Goal: Transaction & Acquisition: Purchase product/service

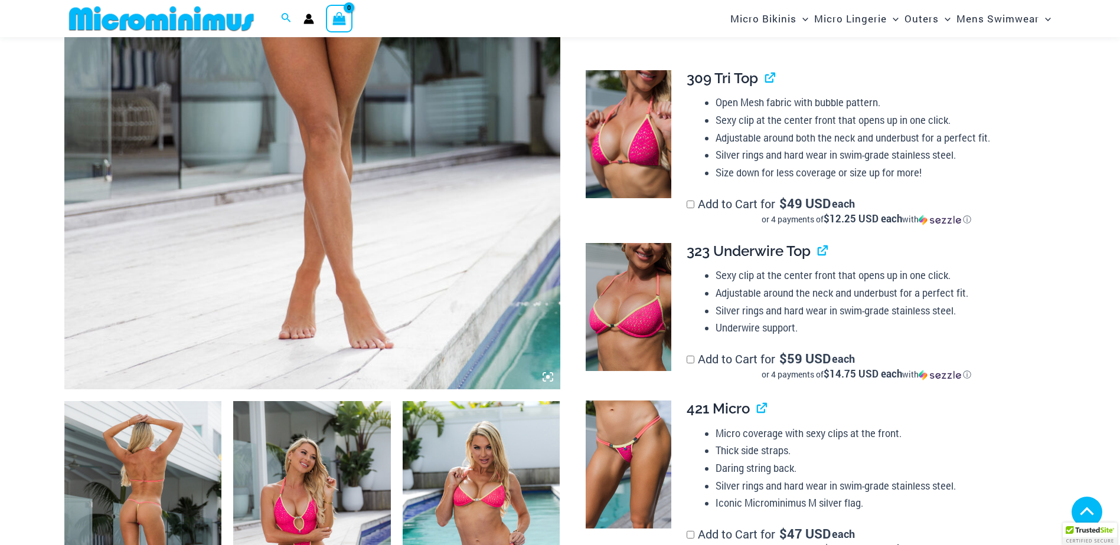
scroll to position [640, 0]
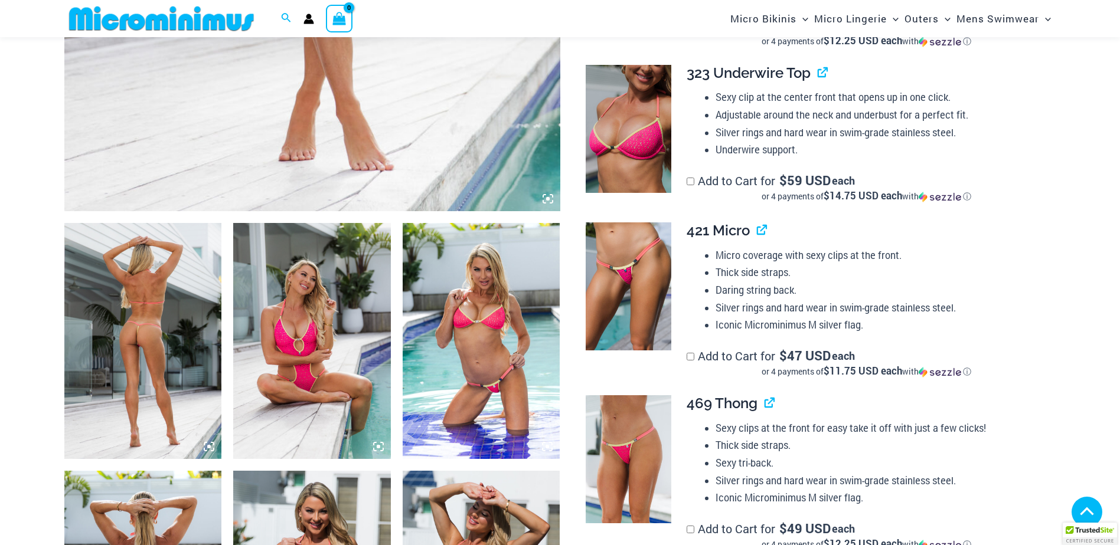
click at [135, 331] on img at bounding box center [143, 341] width 158 height 236
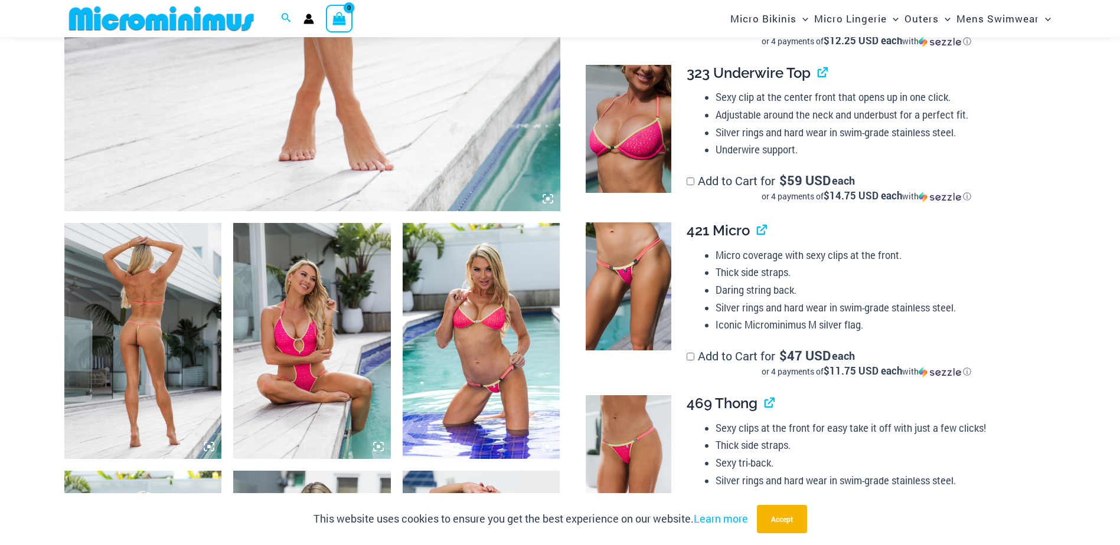
click at [145, 299] on img at bounding box center [143, 341] width 158 height 236
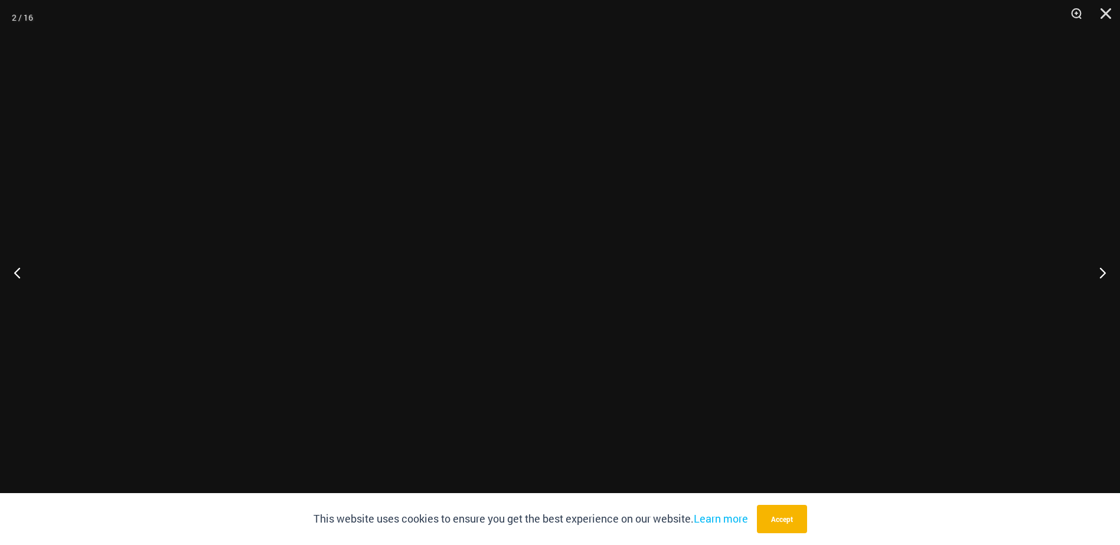
click at [145, 299] on div at bounding box center [560, 272] width 1120 height 545
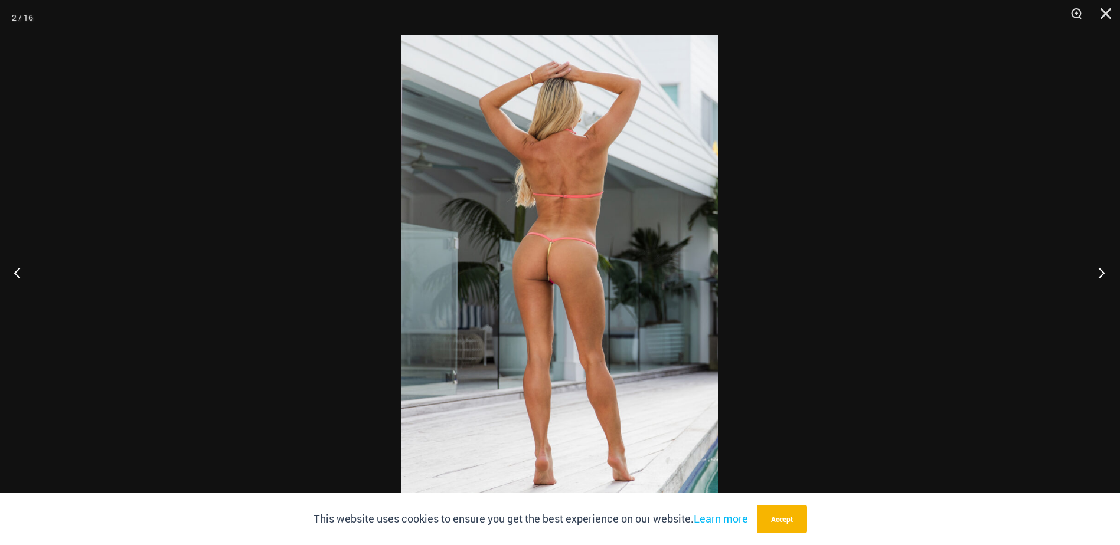
click at [1100, 273] on button "Next" at bounding box center [1097, 272] width 44 height 59
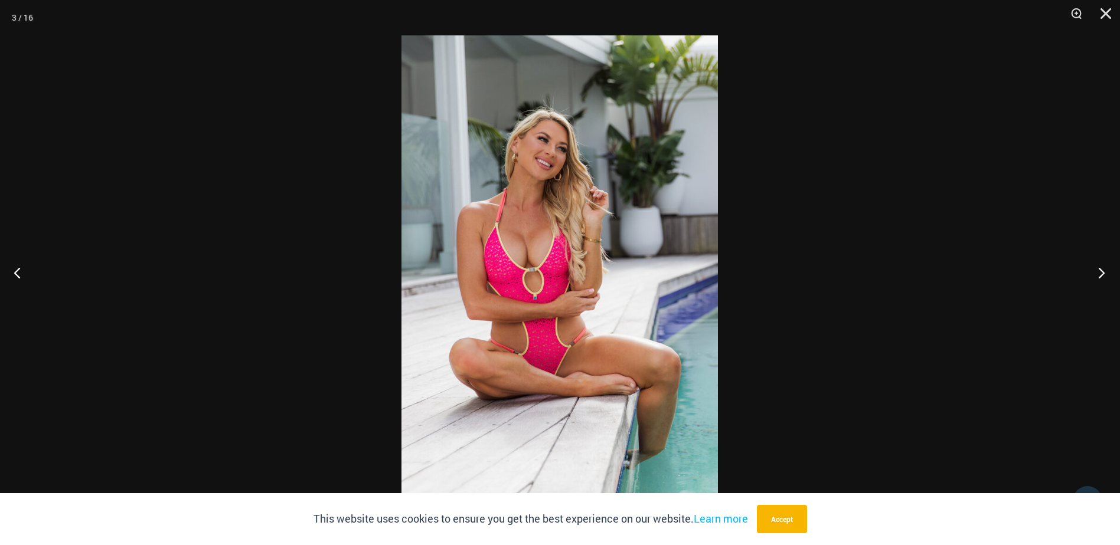
click at [1100, 273] on button "Next" at bounding box center [1097, 272] width 44 height 59
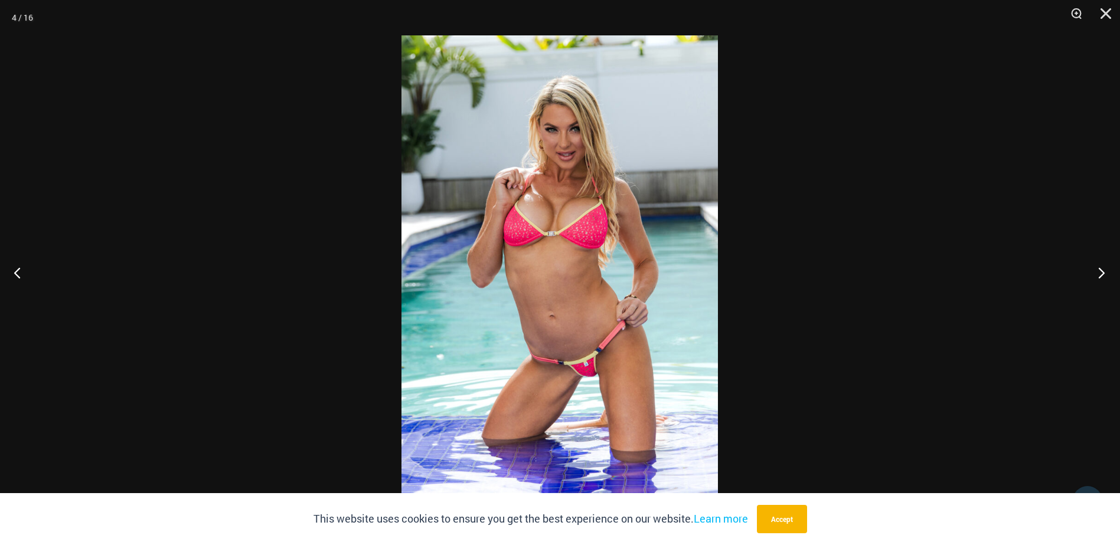
click at [1100, 273] on button "Next" at bounding box center [1097, 272] width 44 height 59
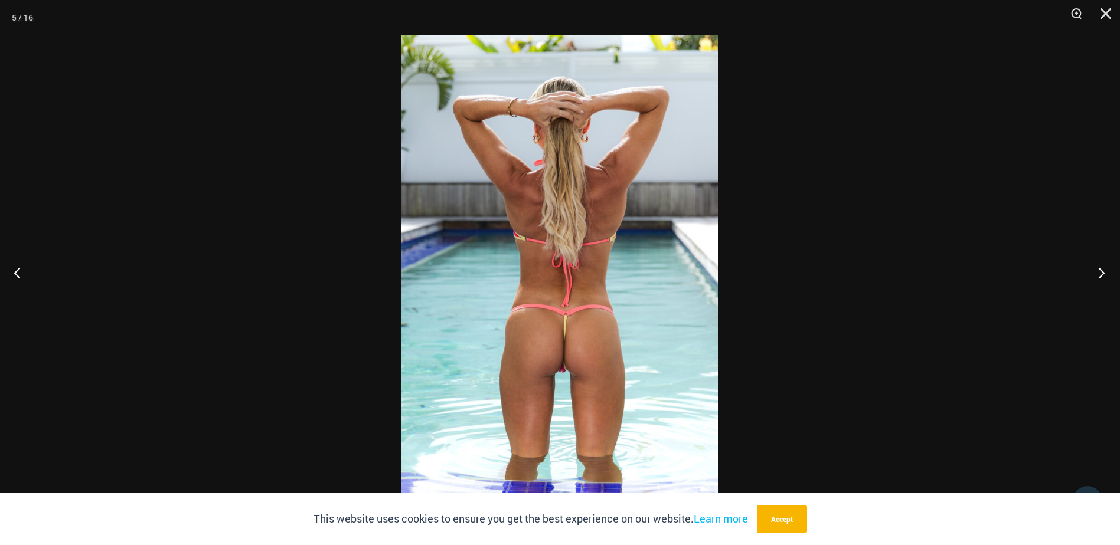
click at [1100, 273] on button "Next" at bounding box center [1097, 272] width 44 height 59
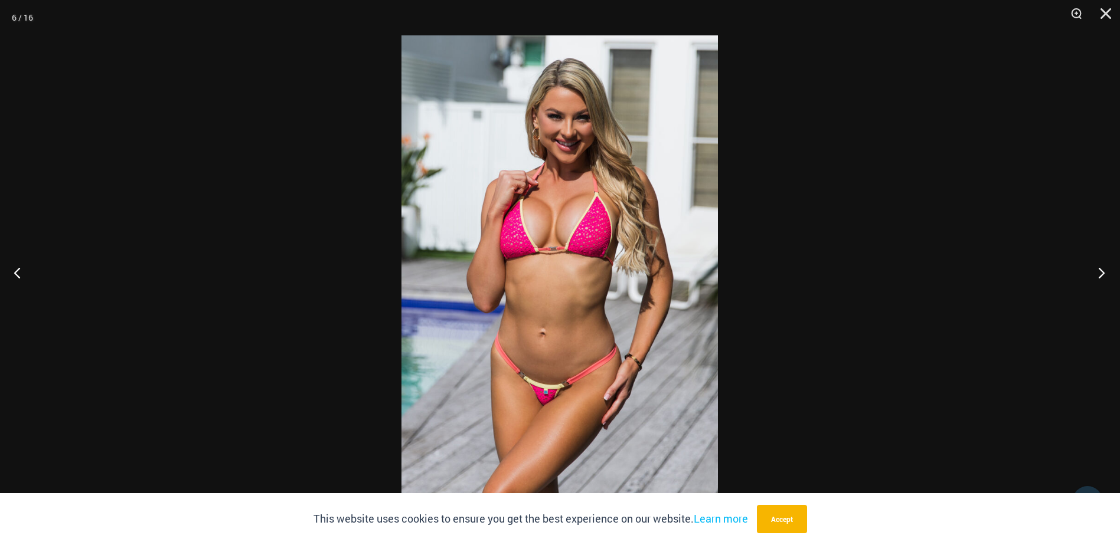
click at [1100, 273] on button "Next" at bounding box center [1097, 272] width 44 height 59
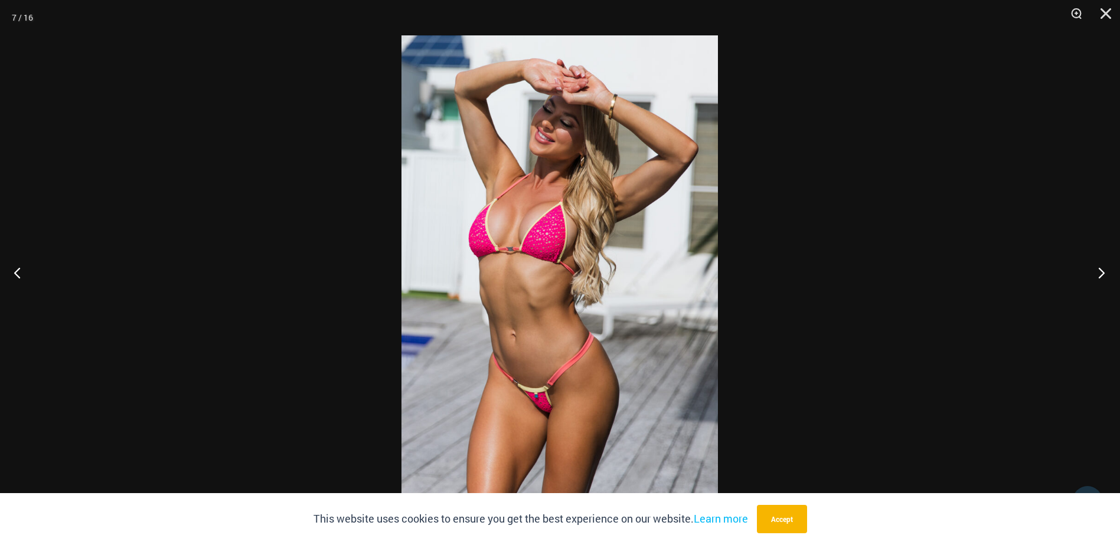
click at [1100, 273] on button "Next" at bounding box center [1097, 272] width 44 height 59
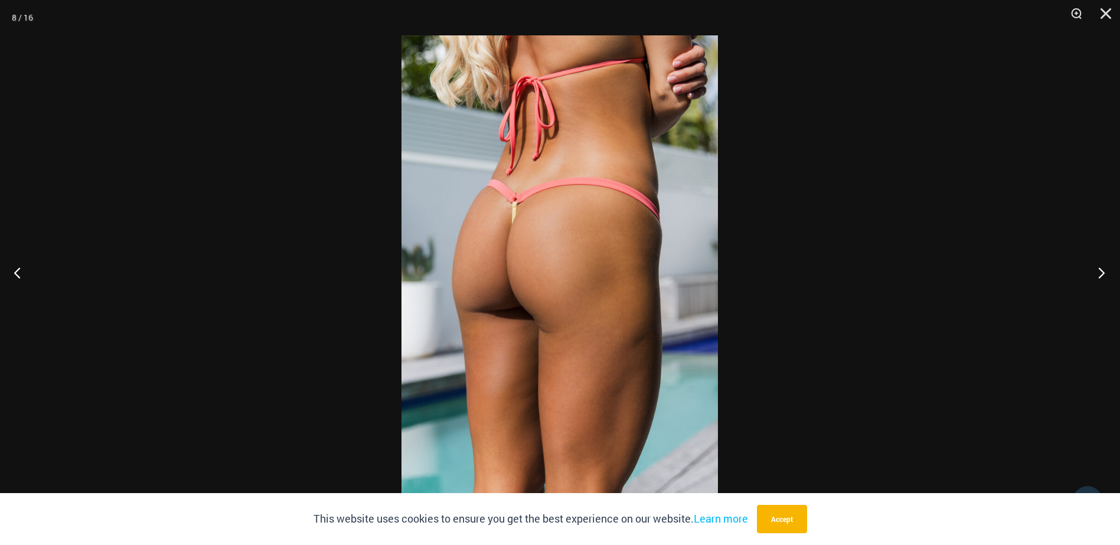
click at [1100, 273] on button "Next" at bounding box center [1097, 272] width 44 height 59
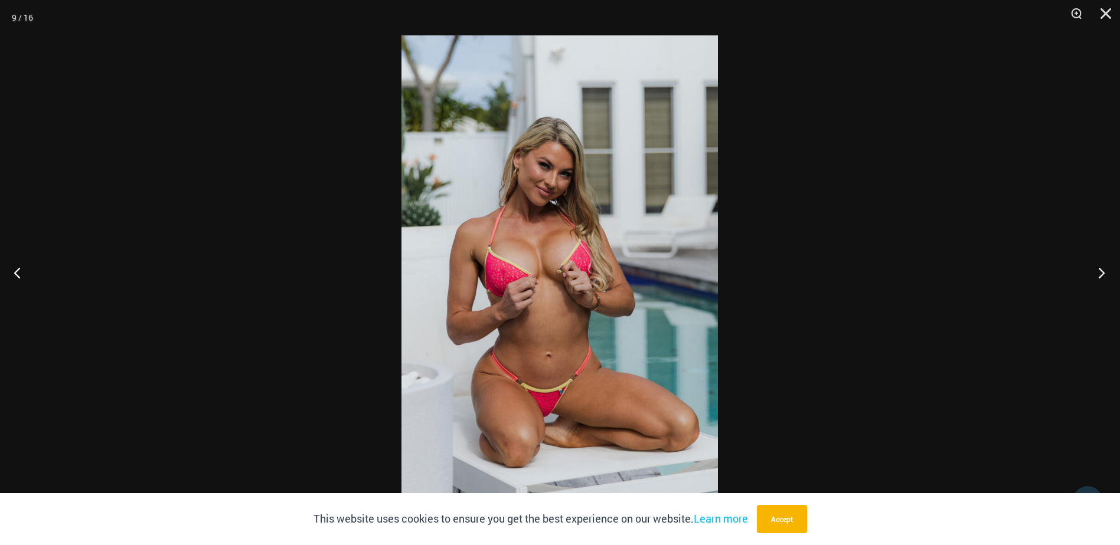
click at [1100, 273] on button "Next" at bounding box center [1097, 272] width 44 height 59
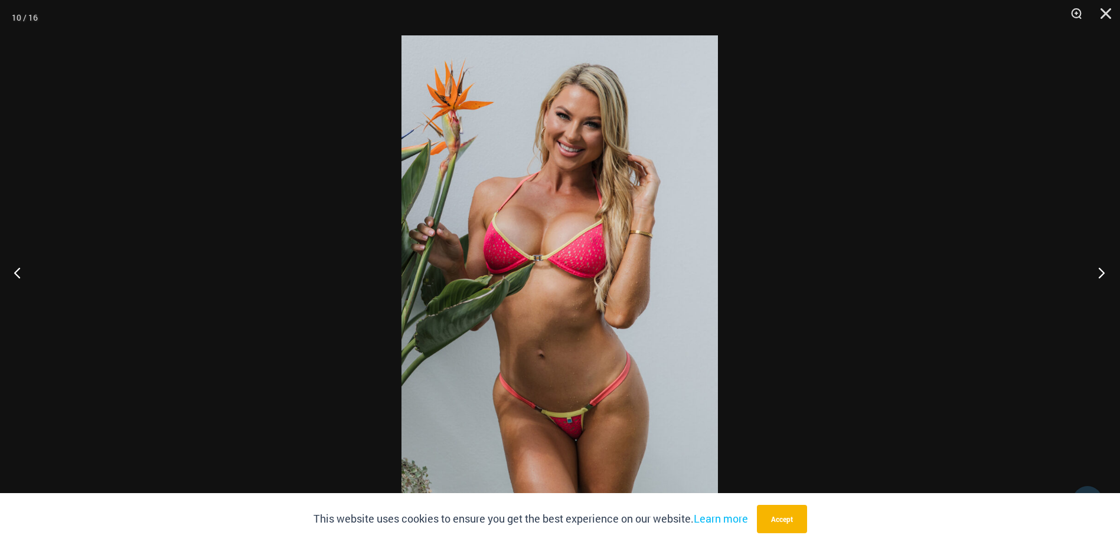
click at [1100, 273] on button "Next" at bounding box center [1097, 272] width 44 height 59
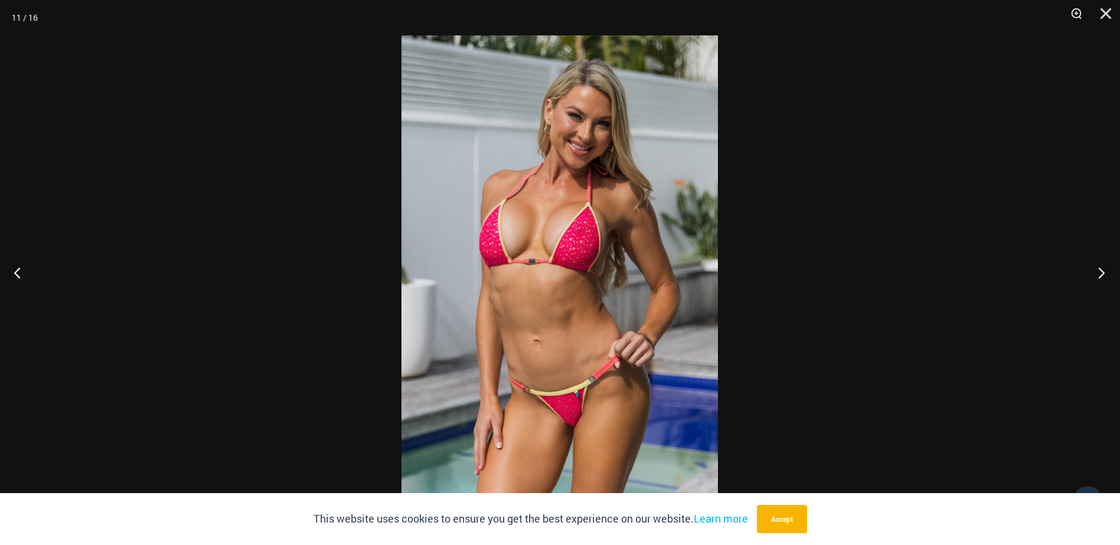
click at [1100, 273] on button "Next" at bounding box center [1097, 272] width 44 height 59
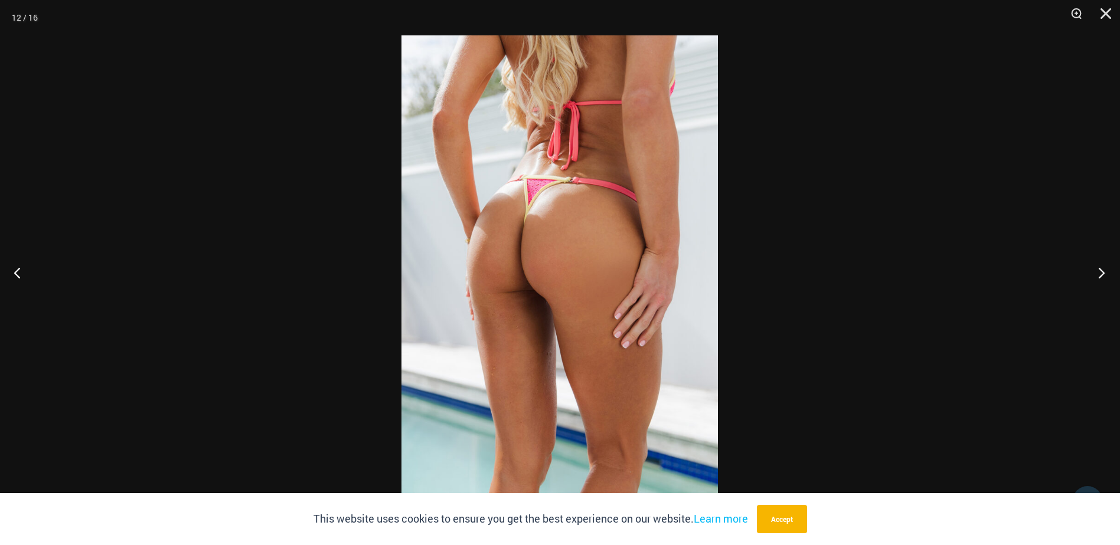
click at [1100, 273] on button "Next" at bounding box center [1097, 272] width 44 height 59
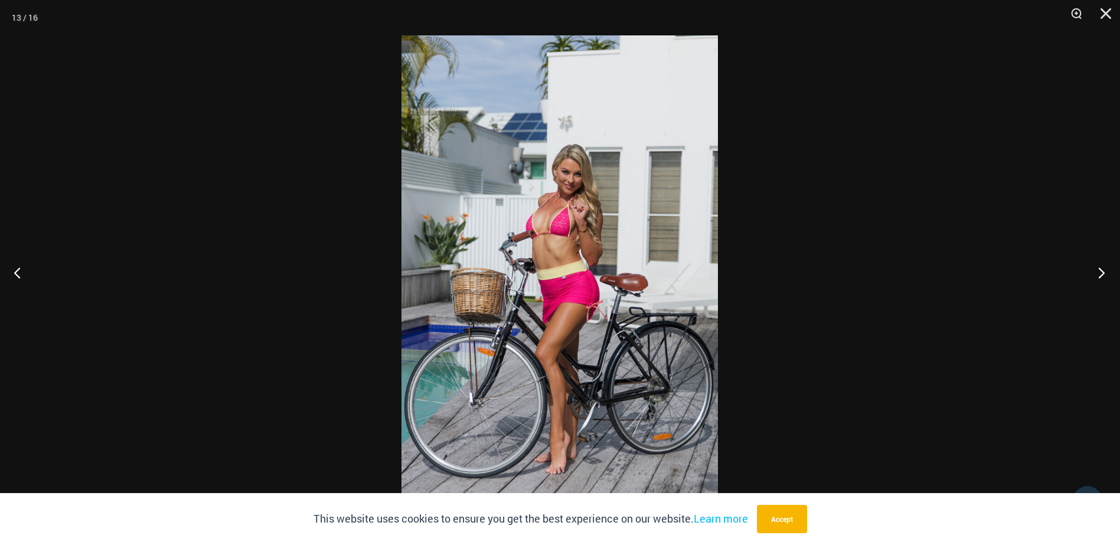
click at [1100, 273] on button "Next" at bounding box center [1097, 272] width 44 height 59
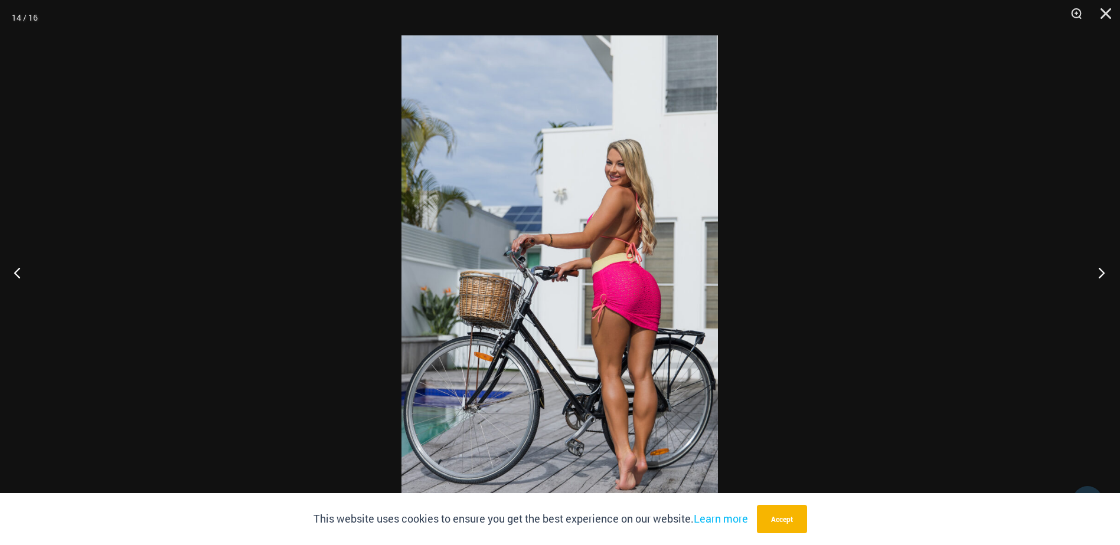
click at [1100, 273] on button "Next" at bounding box center [1097, 272] width 44 height 59
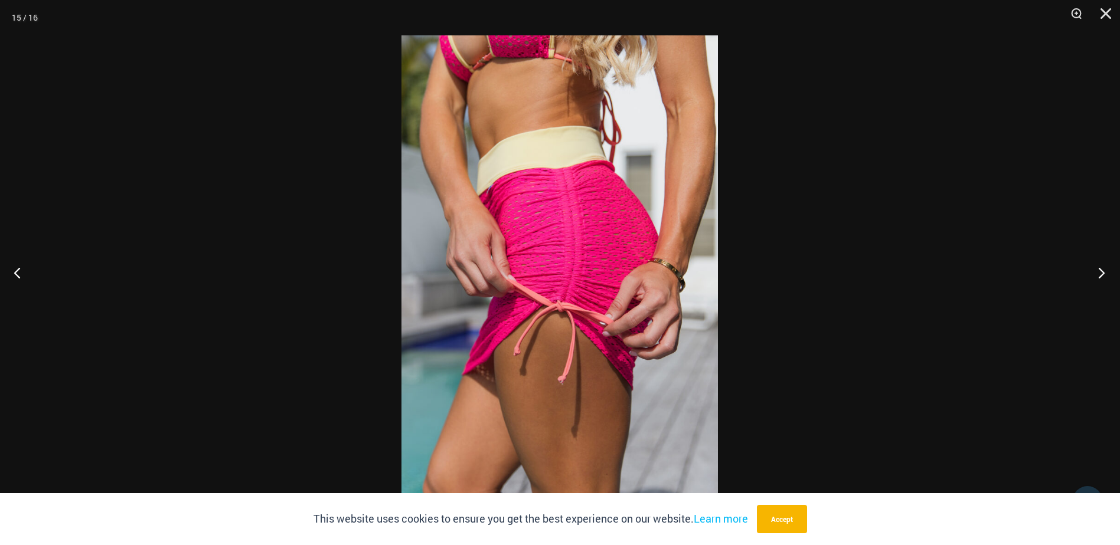
click at [1100, 273] on button "Next" at bounding box center [1097, 272] width 44 height 59
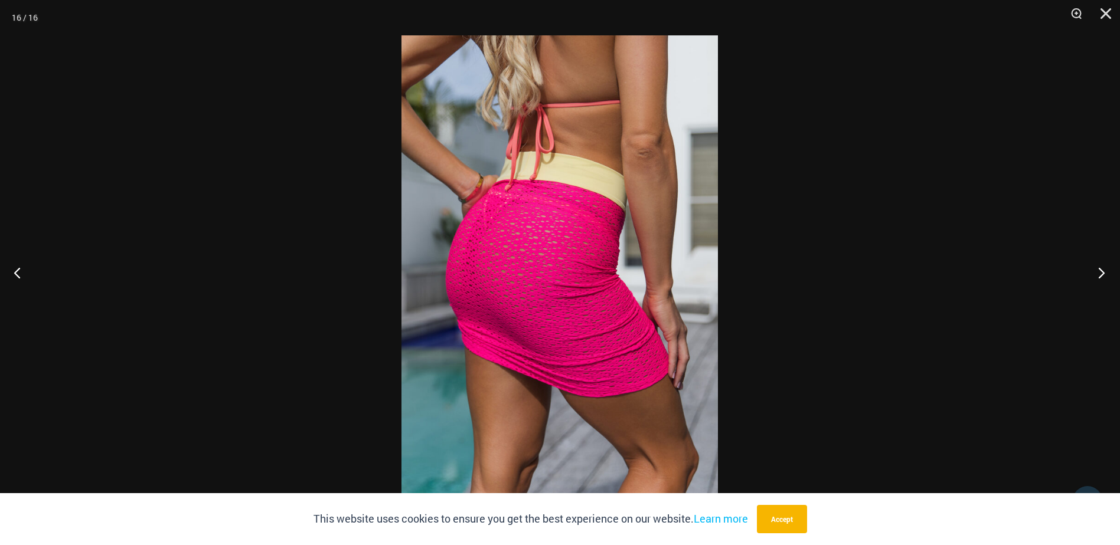
click at [1100, 273] on button "Next" at bounding box center [1097, 272] width 44 height 59
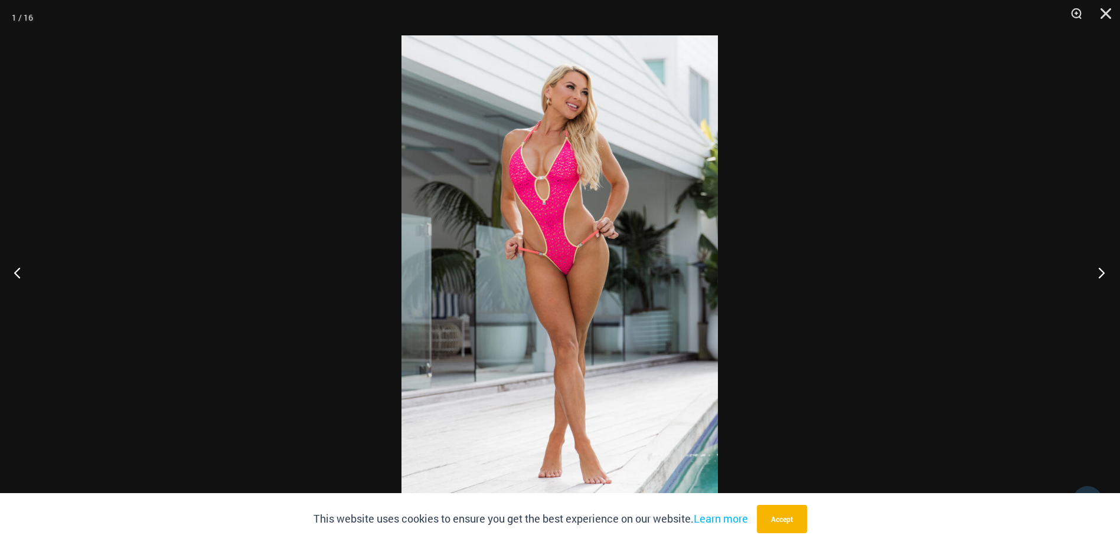
click at [1100, 273] on button "Next" at bounding box center [1097, 272] width 44 height 59
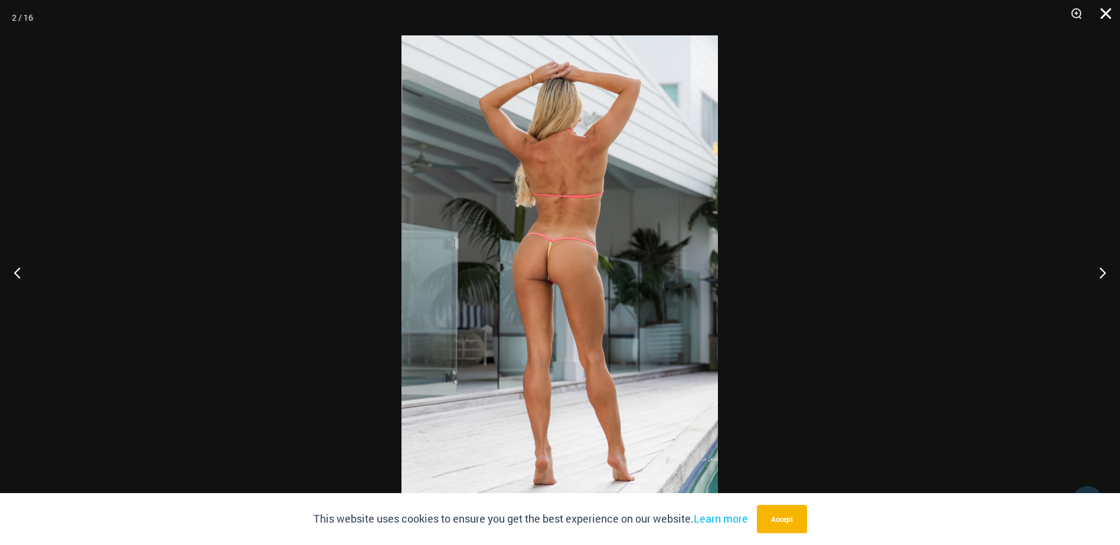
click at [1103, 11] on button "Close" at bounding box center [1102, 17] width 30 height 35
